Goal: Information Seeking & Learning: Learn about a topic

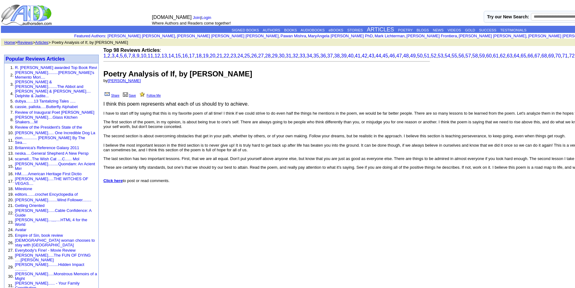
drag, startPoint x: 260, startPoint y: 99, endPoint x: 252, endPoint y: 102, distance: 8.4
click at [260, 97] on p "Share Save Follow Me" at bounding box center [429, 95] width 652 height 6
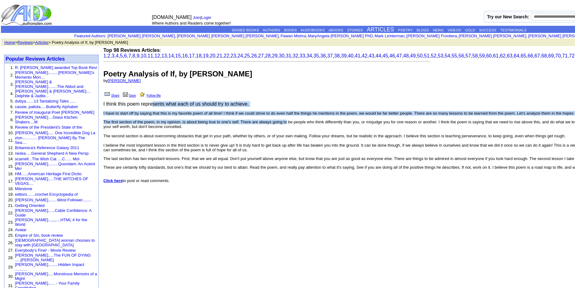
drag, startPoint x: 175, startPoint y: 110, endPoint x: 310, endPoint y: 134, distance: 136.5
click at [310, 134] on font "by Angel L Sharum Share Save Follow Me I think this poem represents what each o…" at bounding box center [429, 130] width 652 height 105
click at [310, 134] on p "The first section of the poem, in my opinion, is about being true to one's self…" at bounding box center [429, 136] width 652 height 33
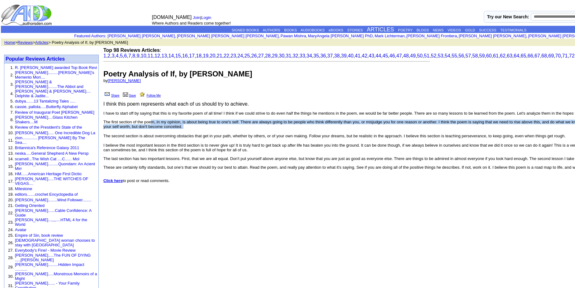
drag, startPoint x: 173, startPoint y: 136, endPoint x: 261, endPoint y: 143, distance: 87.9
click at [261, 143] on p "The first section of the poem, in my opinion, is about being true to one's self…" at bounding box center [429, 136] width 652 height 33
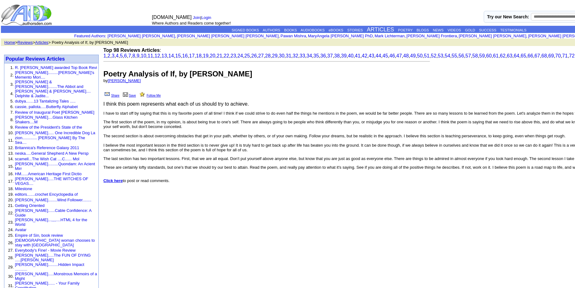
click at [123, 183] on b "Click here" at bounding box center [112, 180] width 19 height 5
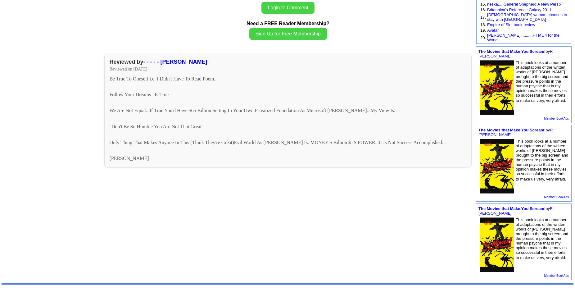
scroll to position [189, 0]
